Goal: Task Accomplishment & Management: Manage account settings

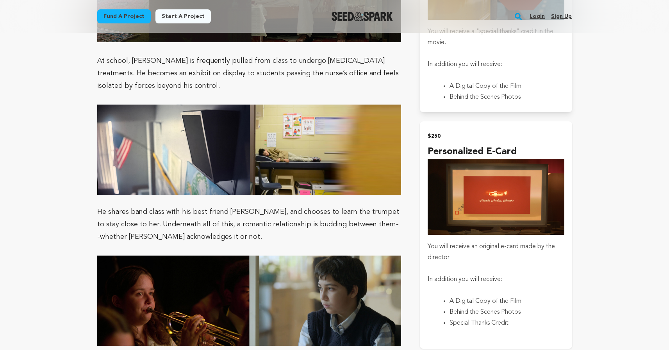
scroll to position [969, 0]
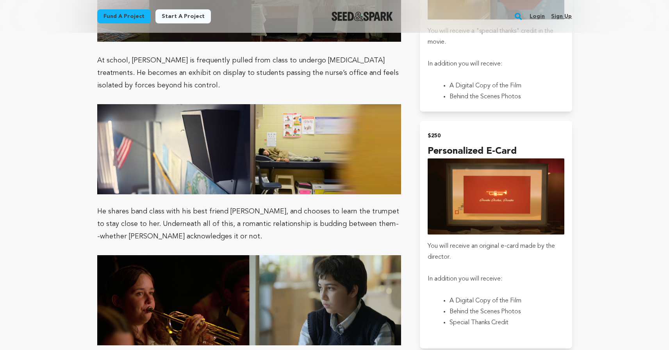
click at [543, 13] on link "Login" at bounding box center [536, 16] width 15 height 12
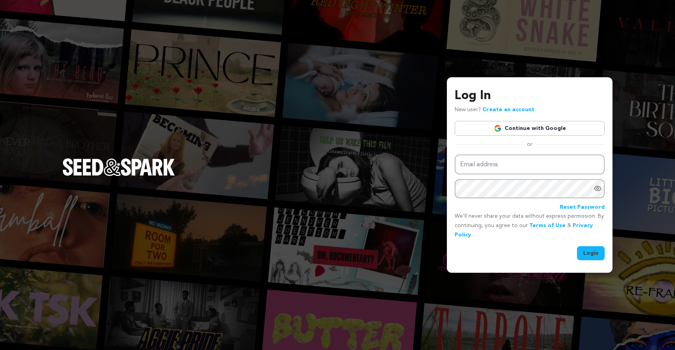
click at [522, 126] on link "Continue with Google" at bounding box center [529, 128] width 150 height 15
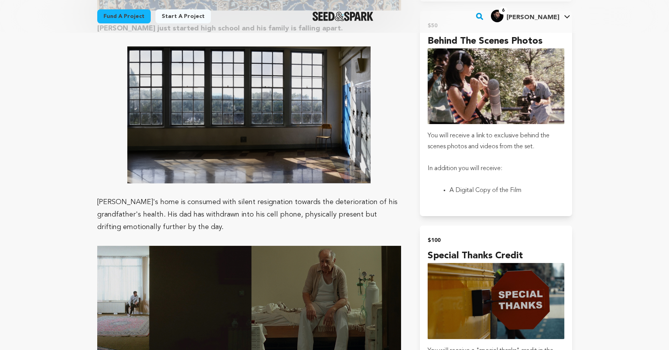
scroll to position [767, 0]
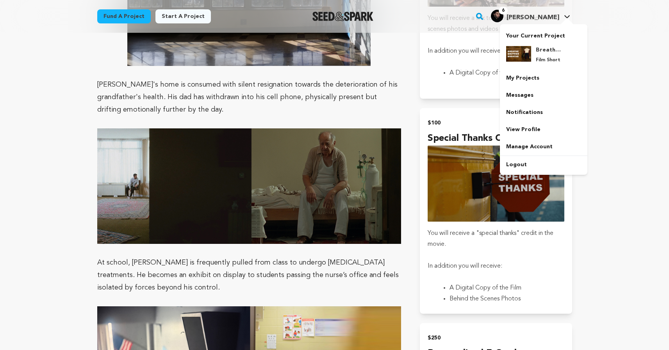
click at [542, 14] on h4 "[PERSON_NAME]" at bounding box center [532, 17] width 53 height 9
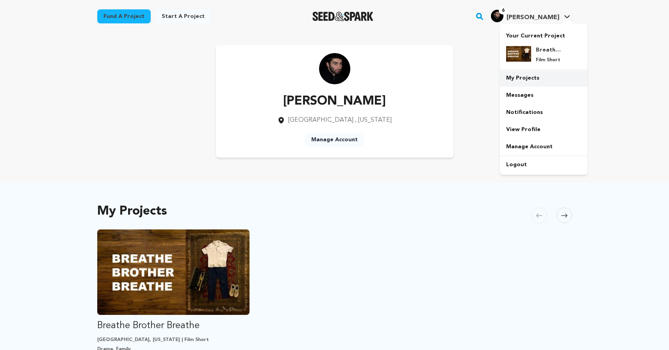
click at [534, 77] on link "My Projects" at bounding box center [543, 77] width 87 height 17
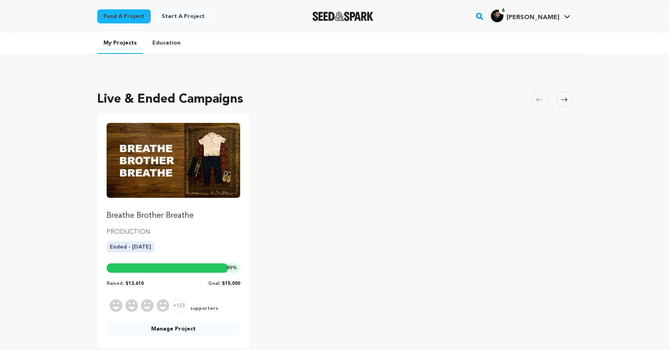
click at [144, 175] on img "Fund Breathe Brother Breathe" at bounding box center [174, 160] width 134 height 75
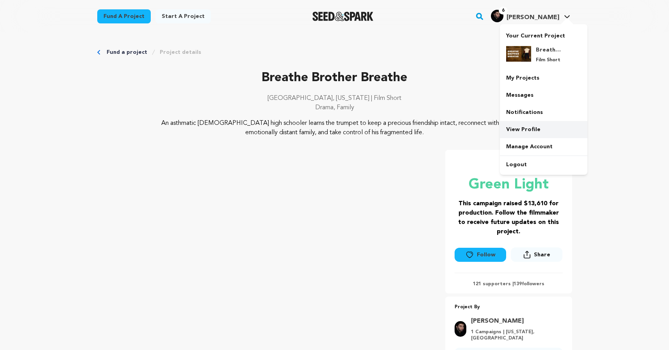
click at [541, 126] on link "View Profile" at bounding box center [543, 129] width 87 height 17
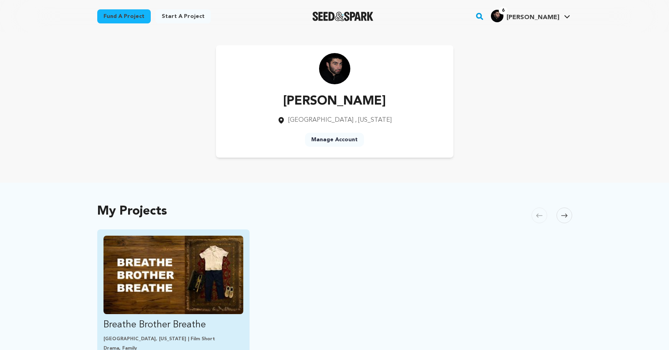
click at [220, 263] on img "Fund Breathe Brother Breathe" at bounding box center [173, 275] width 140 height 78
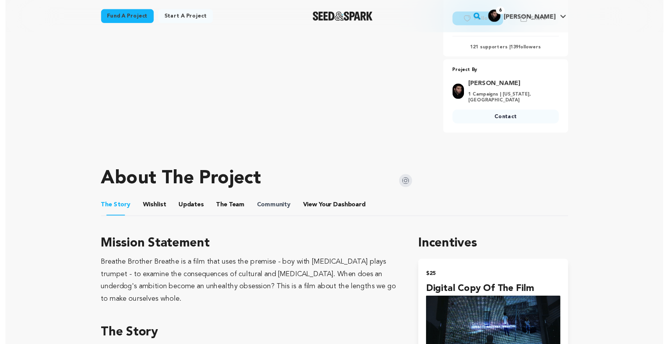
scroll to position [237, 0]
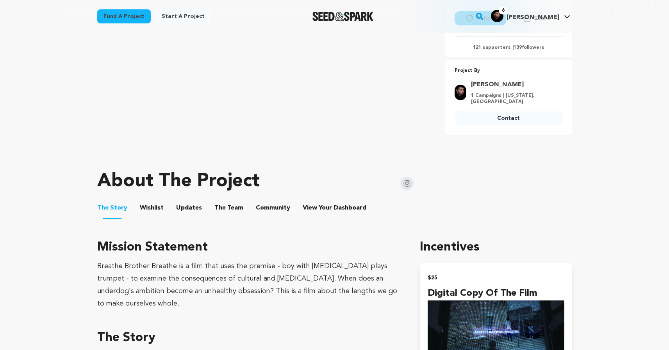
click at [269, 208] on button "Community" at bounding box center [273, 209] width 19 height 19
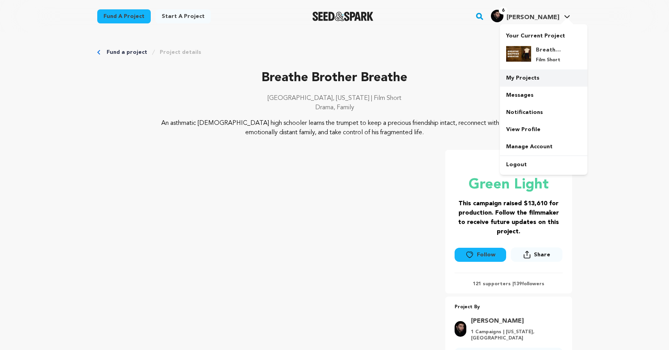
click at [546, 78] on link "My Projects" at bounding box center [543, 77] width 87 height 17
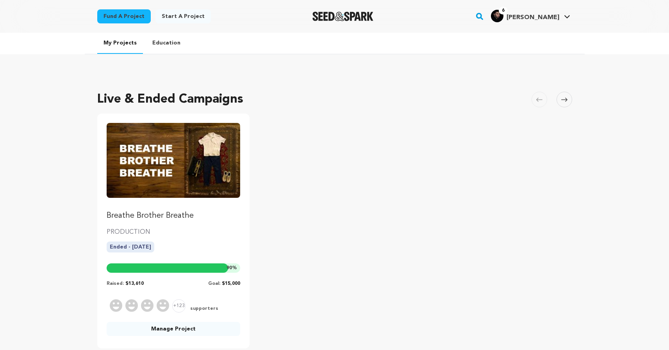
click at [177, 209] on link "Breathe Brother Breathe" at bounding box center [174, 172] width 134 height 98
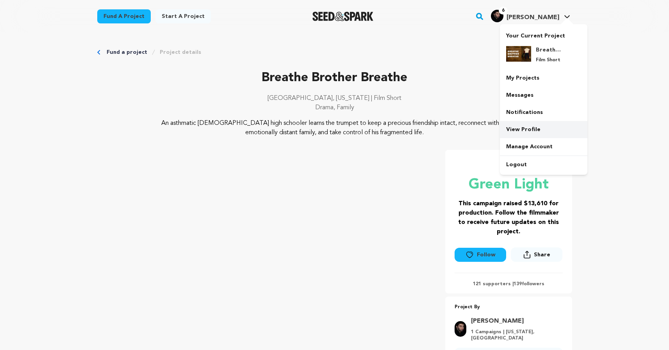
click at [531, 136] on link "View Profile" at bounding box center [543, 129] width 87 height 17
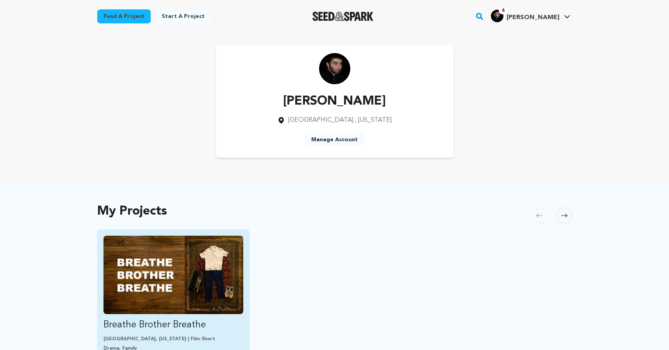
click at [166, 253] on img "Fund Breathe Brother Breathe" at bounding box center [173, 275] width 140 height 78
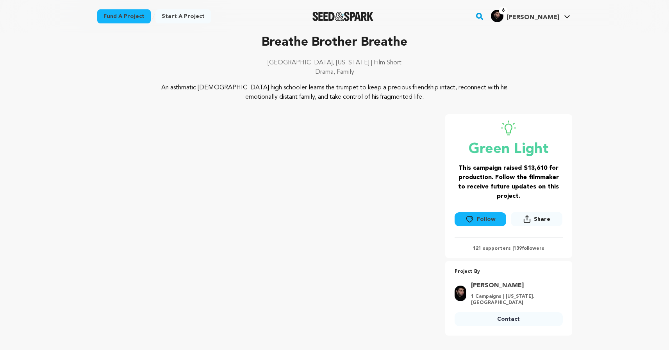
scroll to position [142, 0]
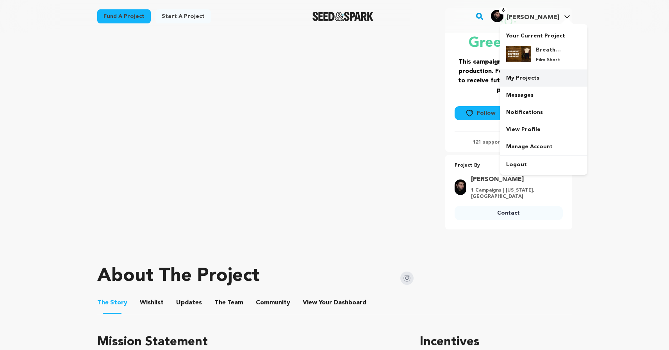
click at [531, 83] on link "My Projects" at bounding box center [543, 77] width 87 height 17
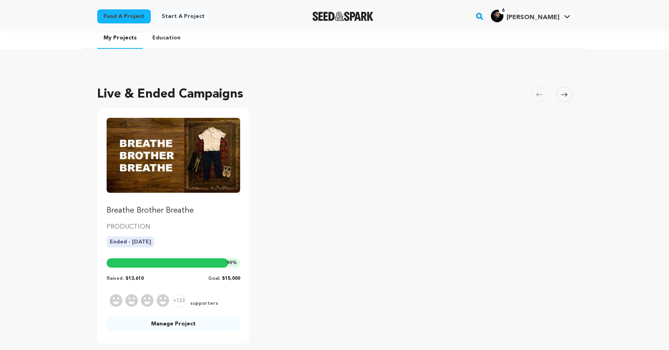
scroll to position [12, 0]
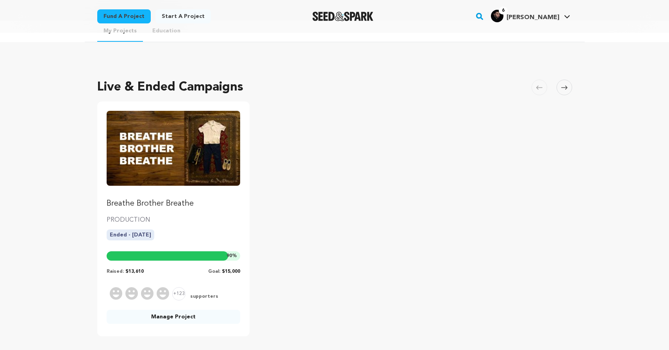
click at [171, 316] on link "Manage Project" at bounding box center [174, 317] width 134 height 14
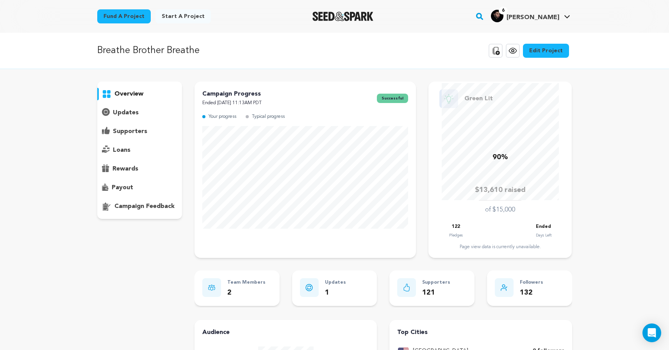
click at [542, 54] on link "Edit Project" at bounding box center [546, 51] width 46 height 14
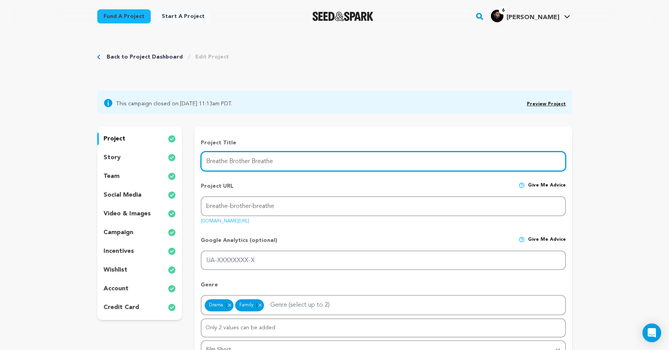
click at [227, 160] on input "Breathe Brother Breathe" at bounding box center [383, 161] width 365 height 20
click at [252, 162] on input "Breathe, Brother Breathe" at bounding box center [383, 161] width 365 height 20
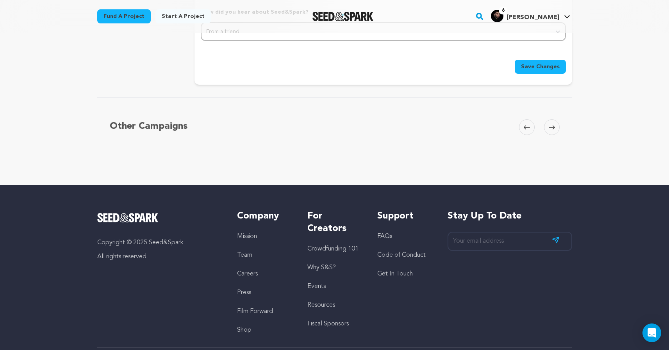
scroll to position [828, 0]
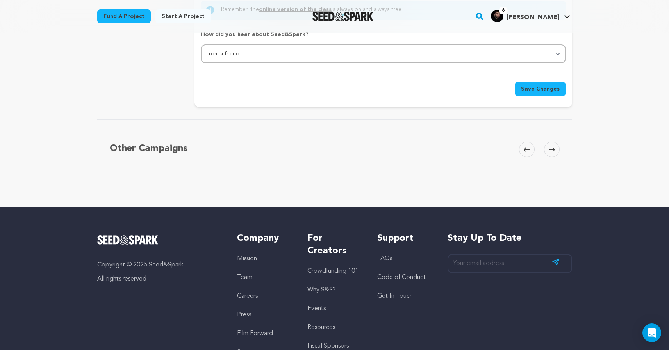
type input "Breathe, Brother, Breathe"
click at [547, 92] on span "Save Changes" at bounding box center [540, 89] width 39 height 8
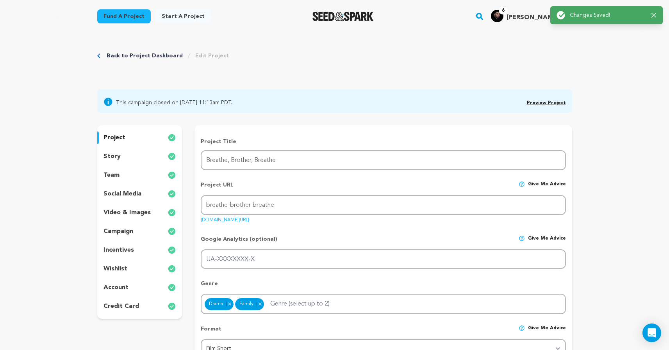
scroll to position [0, 0]
click at [156, 54] on link "Back to Project Dashboard" at bounding box center [145, 57] width 76 height 8
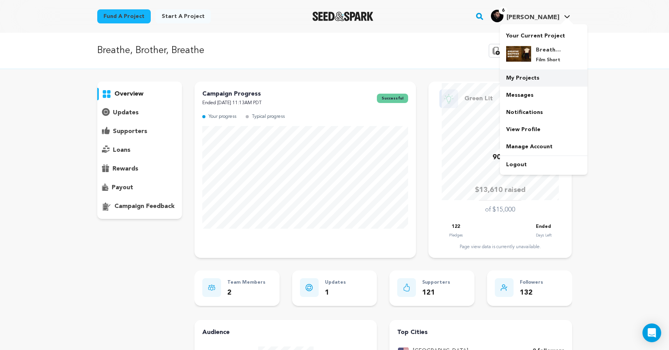
click at [535, 75] on link "My Projects" at bounding box center [543, 77] width 87 height 17
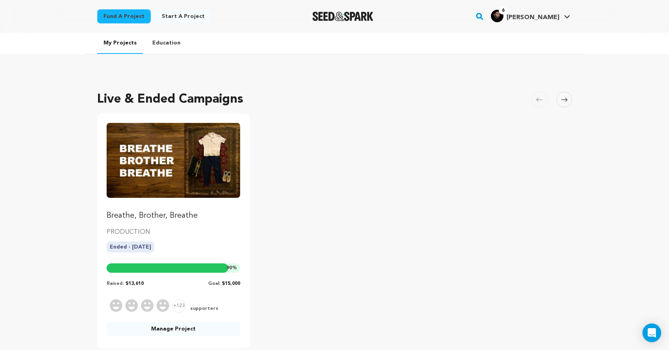
click at [211, 169] on img "Fund Breathe, Brother, Breathe" at bounding box center [174, 160] width 134 height 75
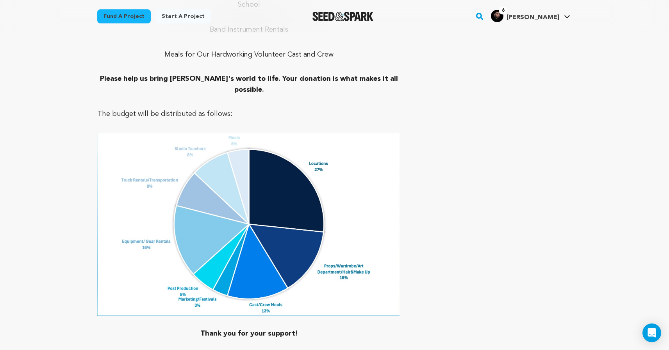
scroll to position [2984, 0]
